Goal: Task Accomplishment & Management: Manage account settings

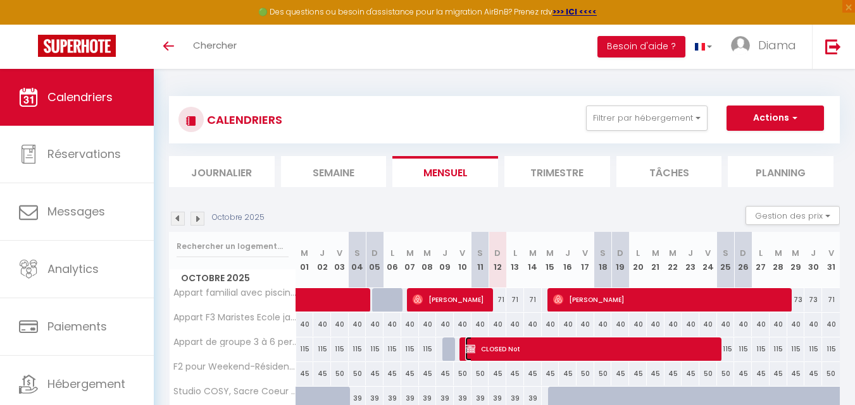
click at [476, 348] on span "CLOSED Not" at bounding box center [592, 349] width 254 height 24
select select "OK"
select select "KO"
select select "0"
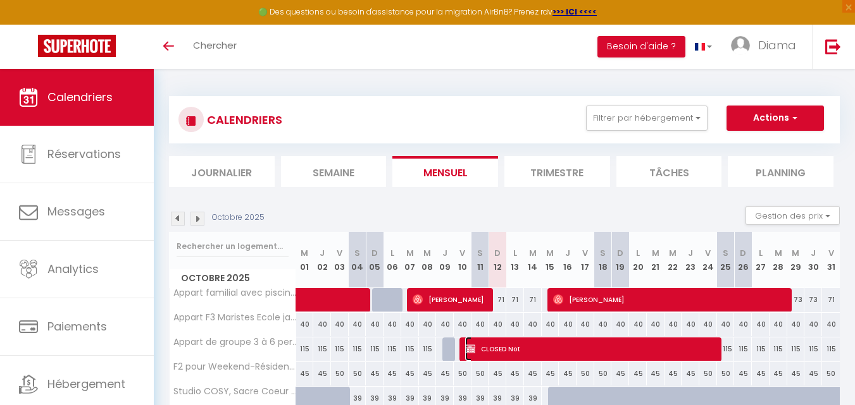
select select "1"
select select
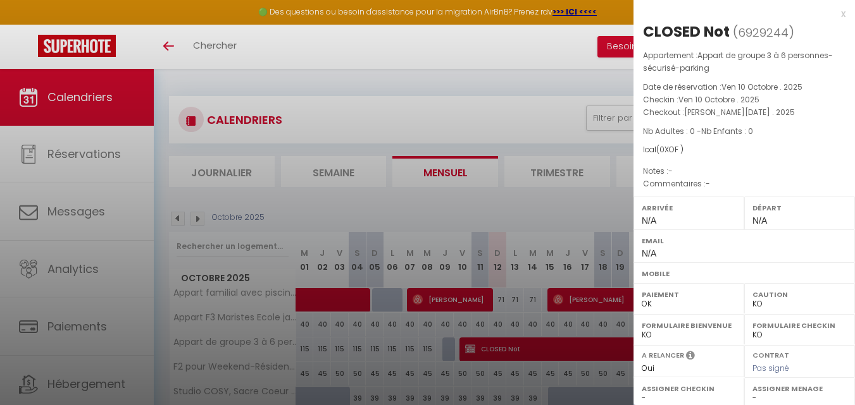
click at [833, 16] on div "x" at bounding box center [739, 13] width 212 height 15
